Goal: Task Accomplishment & Management: Complete application form

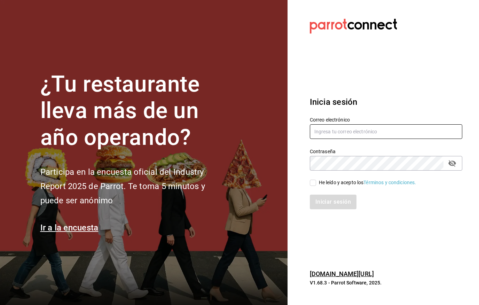
click at [363, 132] on input "text" at bounding box center [386, 131] width 153 height 15
type input "v"
type input "victor.garcia.oficial@gmail.com"
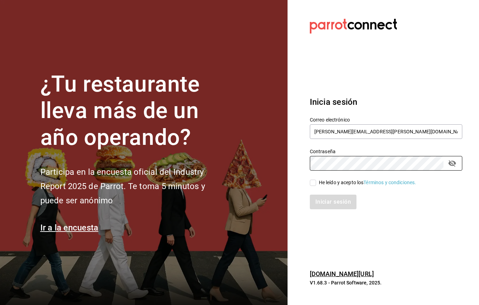
click at [312, 182] on input "He leído y acepto los Términos y condiciones." at bounding box center [313, 183] width 6 height 6
checkbox input "true"
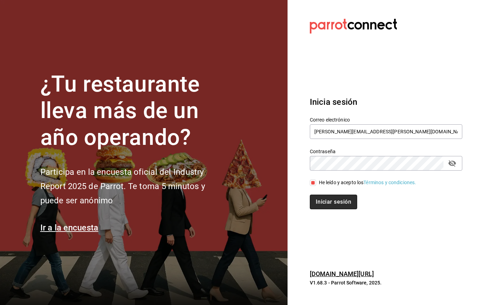
click at [328, 202] on button "Iniciar sesión" at bounding box center [333, 202] width 47 height 15
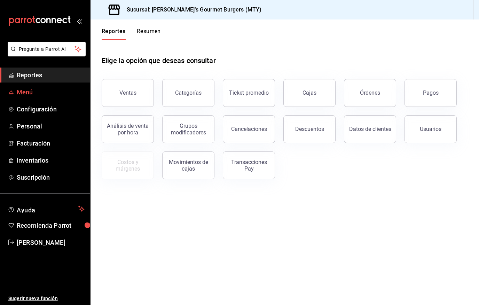
click at [25, 92] on span "Menú" at bounding box center [51, 91] width 68 height 9
